Goal: Task Accomplishment & Management: Manage account settings

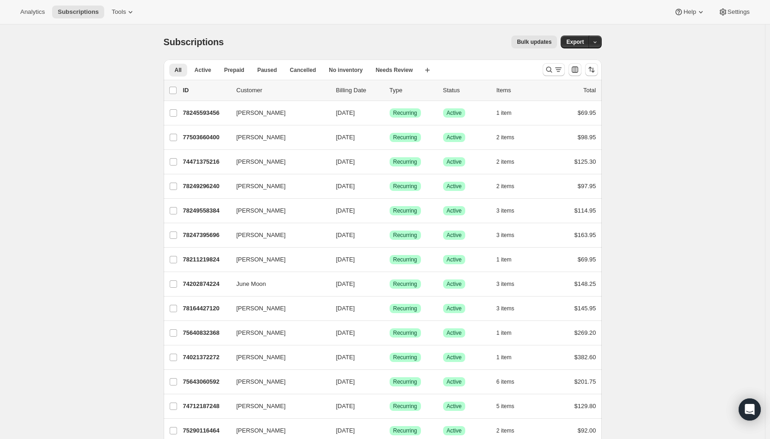
click at [557, 69] on icon "Search and filter results" at bounding box center [558, 69] width 9 height 9
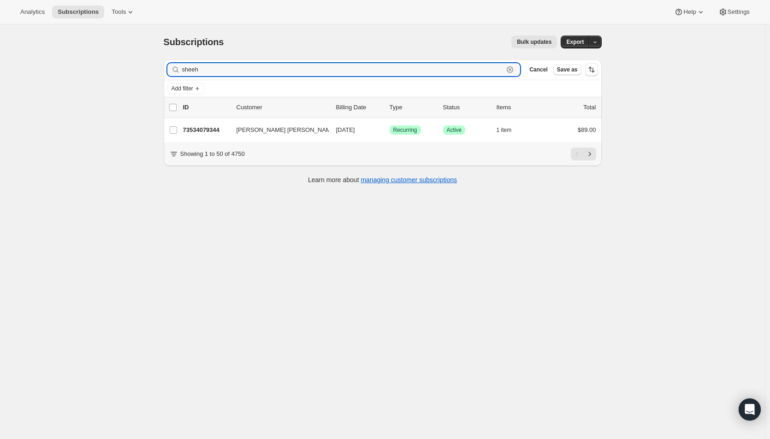
type input "sheeh"
click at [355, 129] on span "[DATE]" at bounding box center [345, 129] width 19 height 7
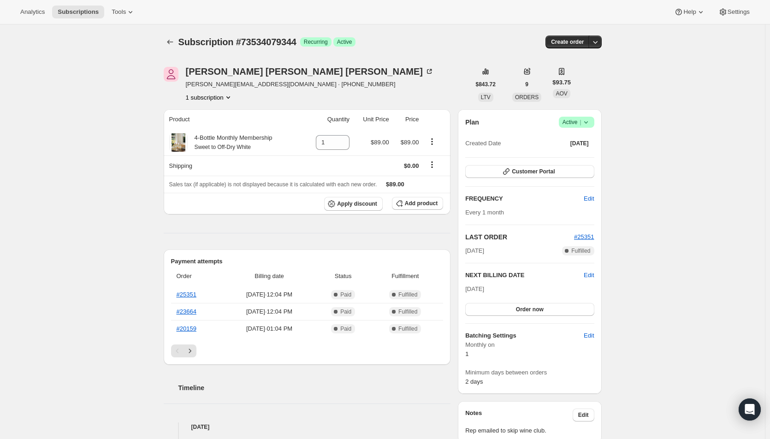
click at [590, 275] on span "Edit" at bounding box center [588, 275] width 10 height 9
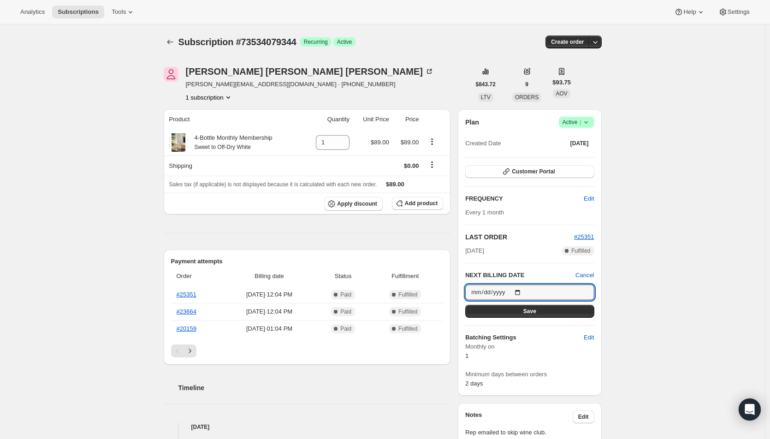
click at [523, 289] on input "[DATE]" at bounding box center [529, 292] width 129 height 16
type input "[DATE]"
click at [525, 307] on button "Save" at bounding box center [529, 311] width 129 height 13
